Goal: Information Seeking & Learning: Learn about a topic

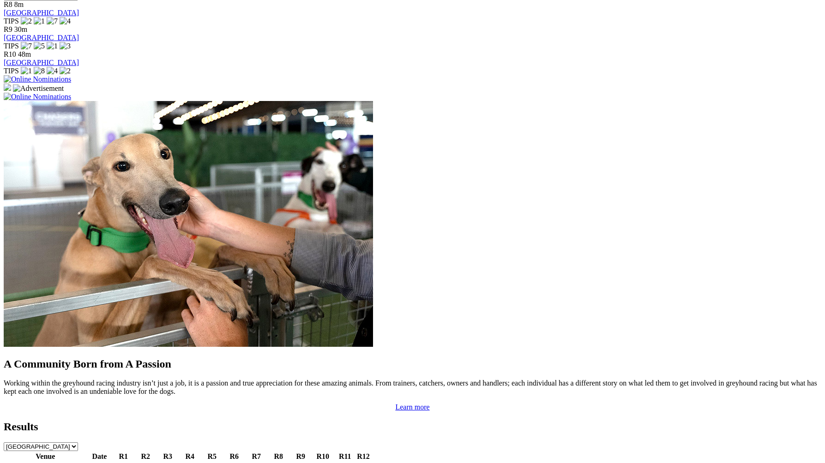
scroll to position [639, 0]
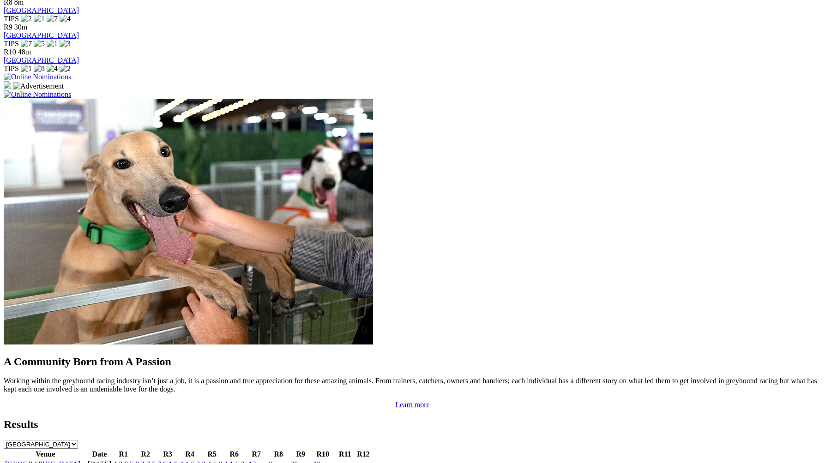
click at [133, 461] on link "4 2 8 5" at bounding box center [123, 465] width 20 height 8
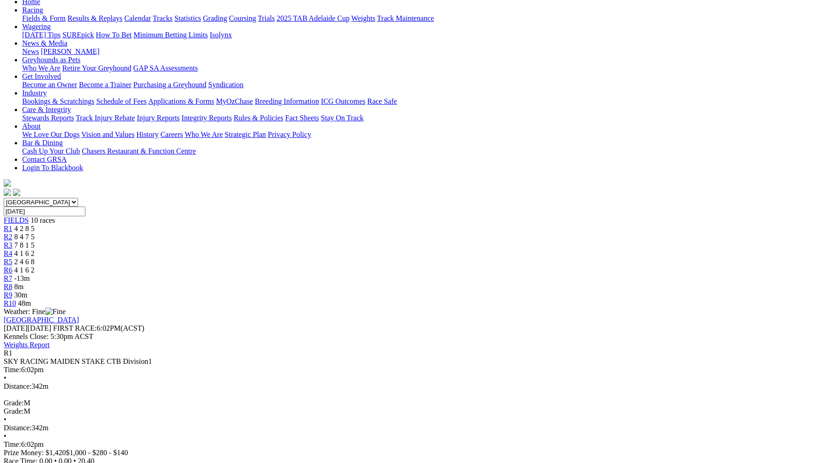
scroll to position [102, 0]
click at [35, 234] on span "8 4 7 5" at bounding box center [24, 238] width 20 height 8
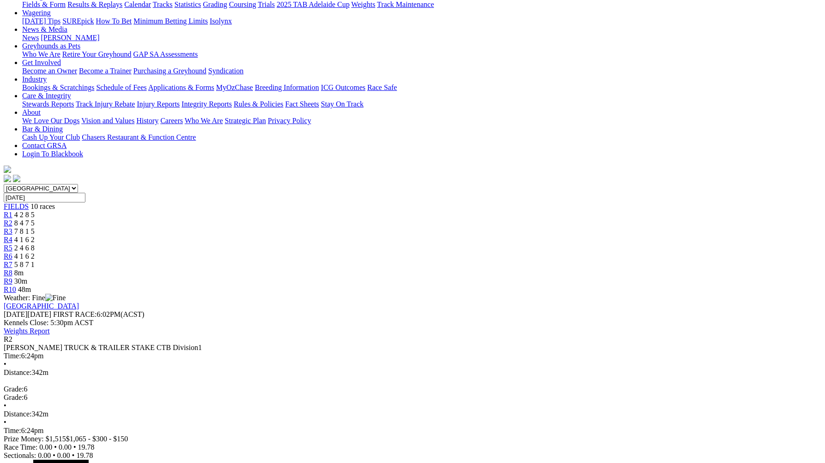
scroll to position [126, 0]
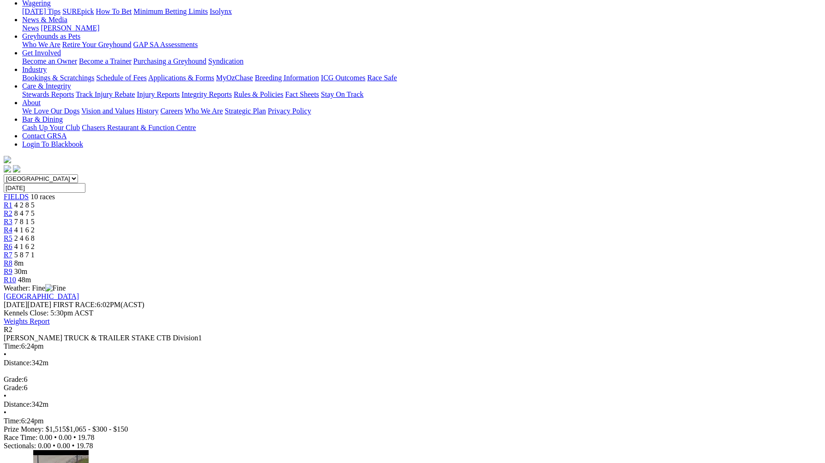
click at [35, 218] on span "7 8 1 5" at bounding box center [24, 222] width 20 height 8
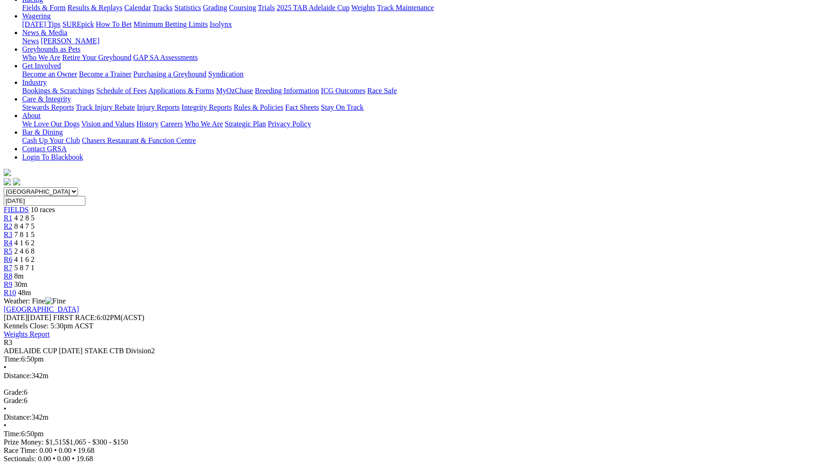
scroll to position [122, 0]
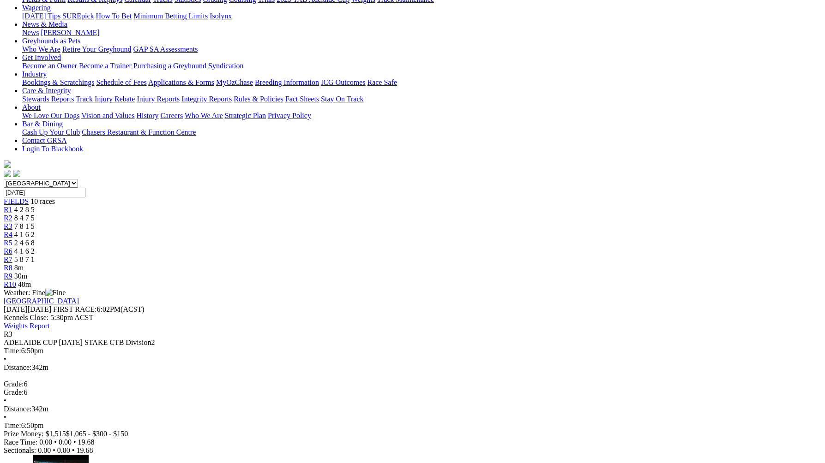
click at [35, 231] on span "4 1 6 2" at bounding box center [24, 235] width 20 height 8
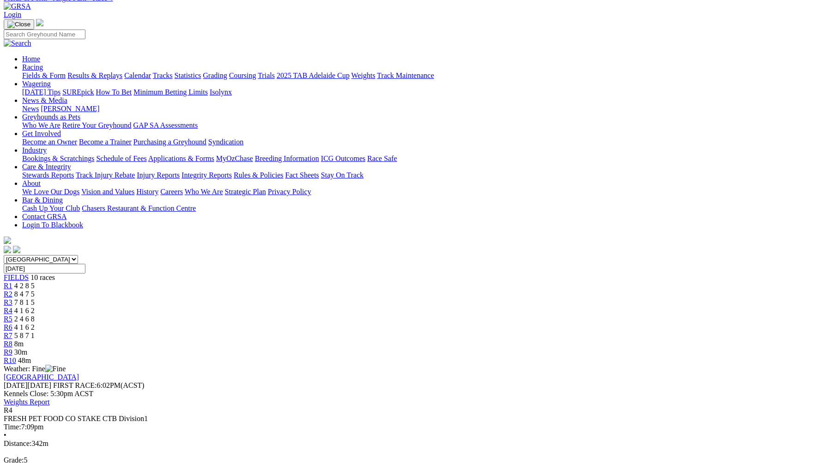
scroll to position [49, 0]
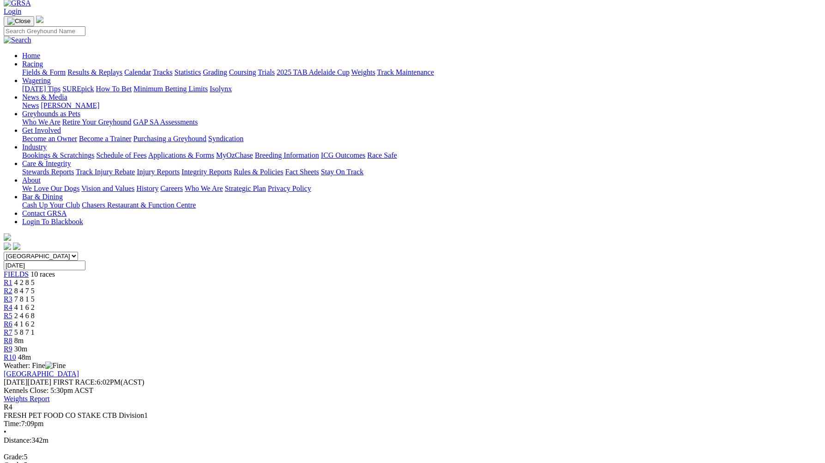
click at [12, 312] on link "R5" at bounding box center [8, 316] width 9 height 8
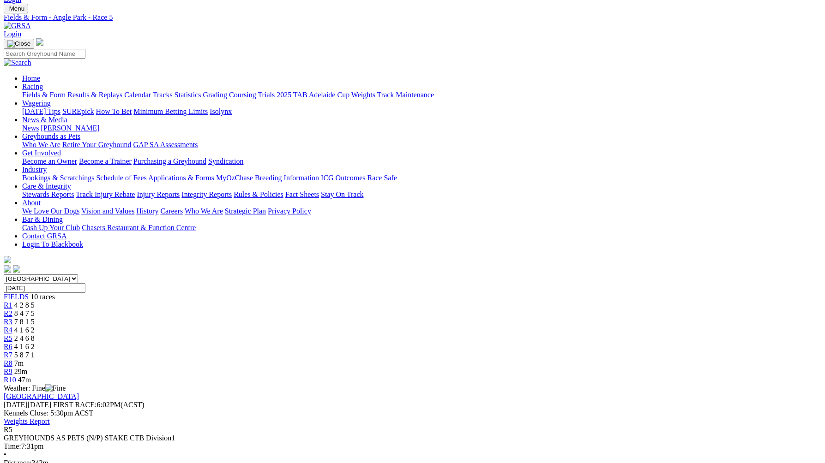
scroll to position [26, 0]
click at [483, 343] on div "R6 4 1 6 2" at bounding box center [413, 347] width 818 height 8
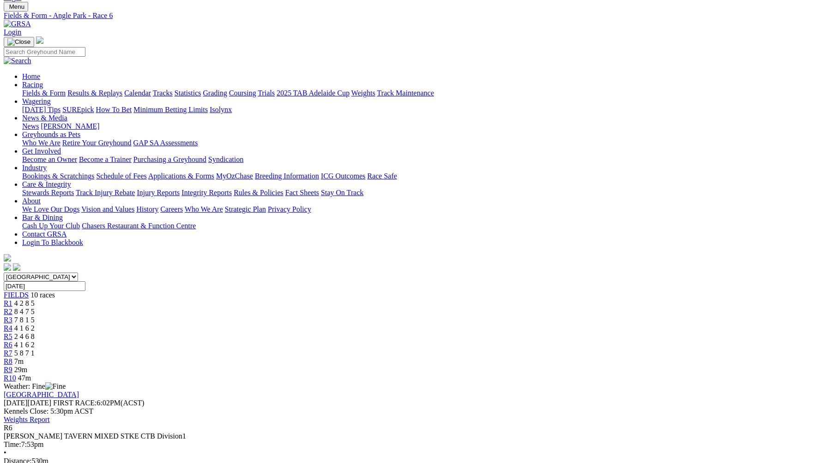
click at [35, 349] on span "5 8 7 1" at bounding box center [24, 353] width 20 height 8
